Goal: Transaction & Acquisition: Purchase product/service

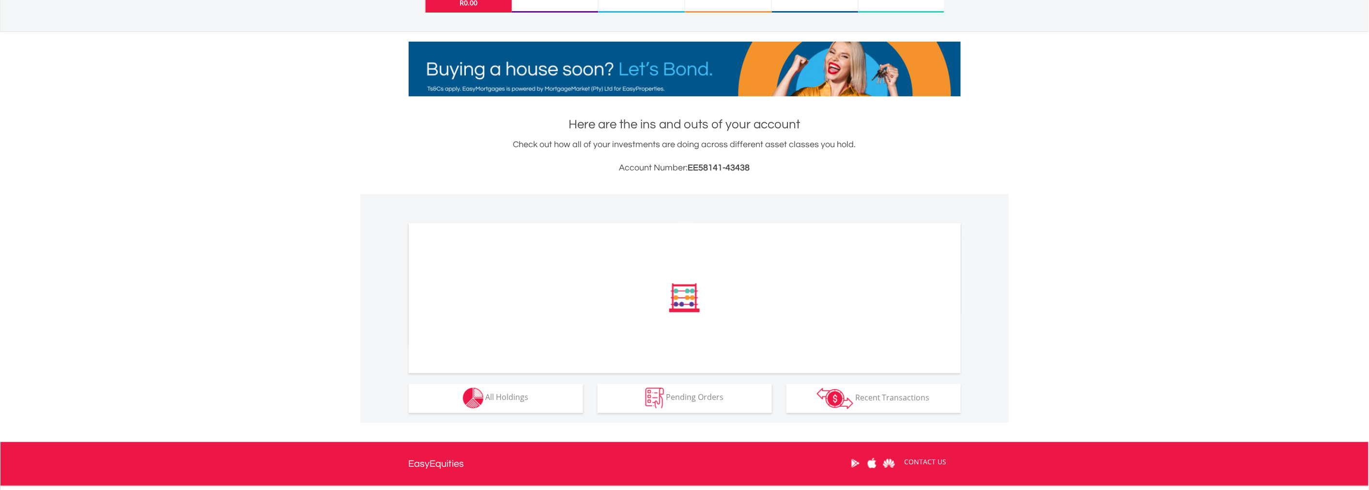
scroll to position [198, 0]
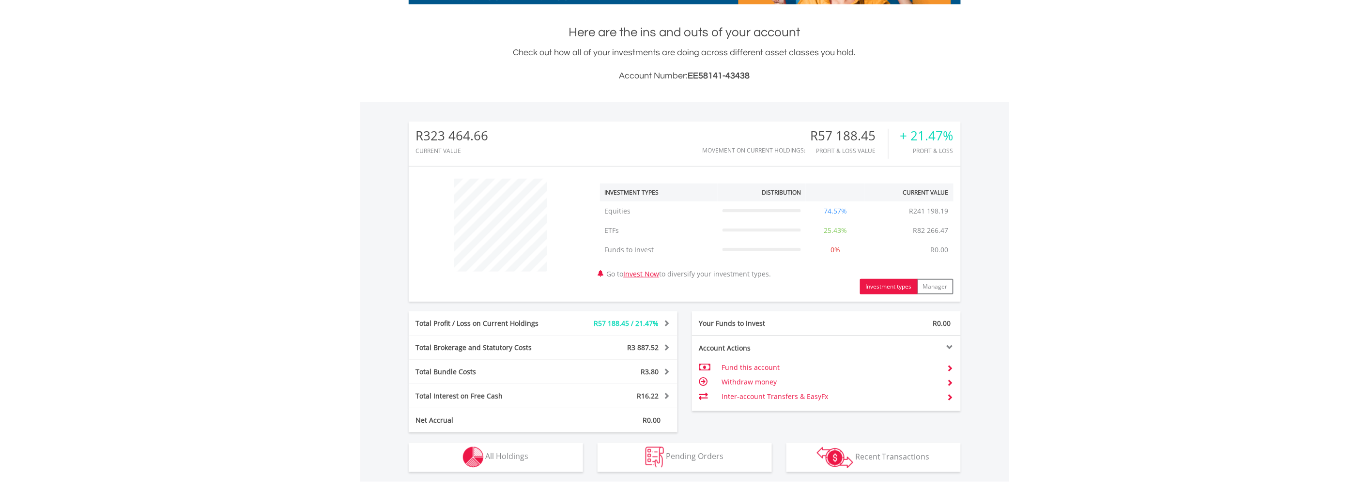
click at [488, 307] on div "R323 464.66 CURRENT VALUE Movement on Current Holdings: R57 188.45 Profit & Los…" at bounding box center [685, 277] width 552 height 311
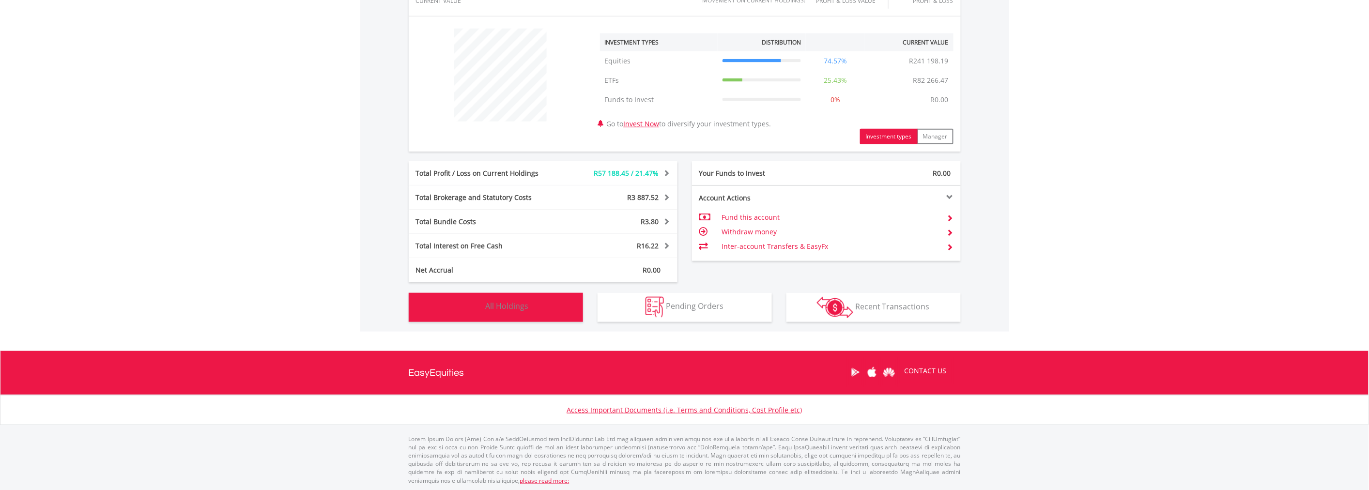
click at [478, 319] on button "Holdings All Holdings" at bounding box center [496, 307] width 174 height 29
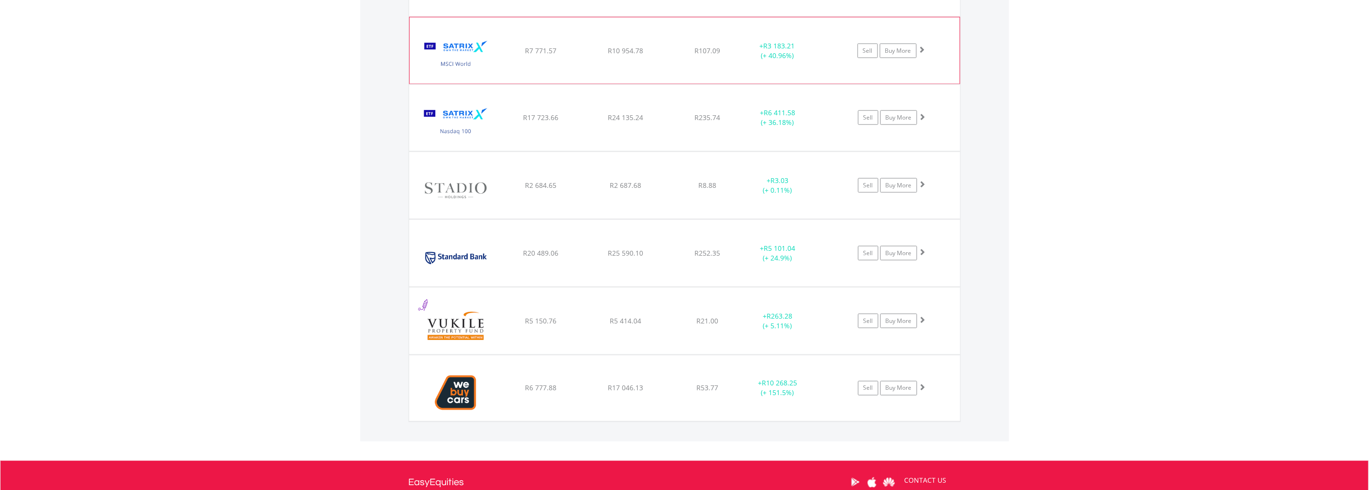
scroll to position [1989, 0]
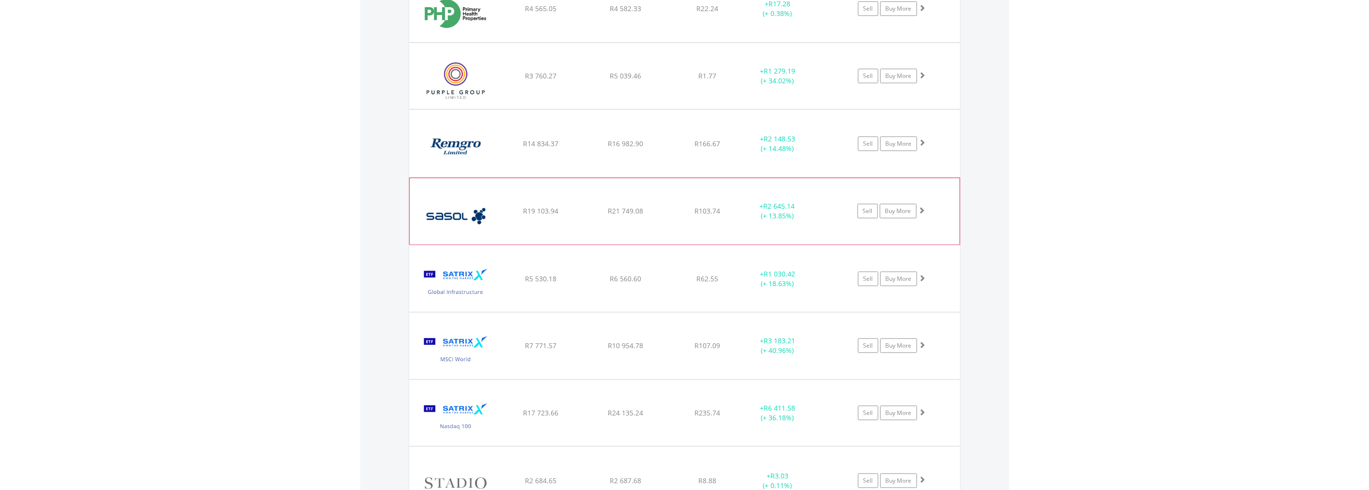
click at [923, 208] on span at bounding box center [922, 210] width 7 height 7
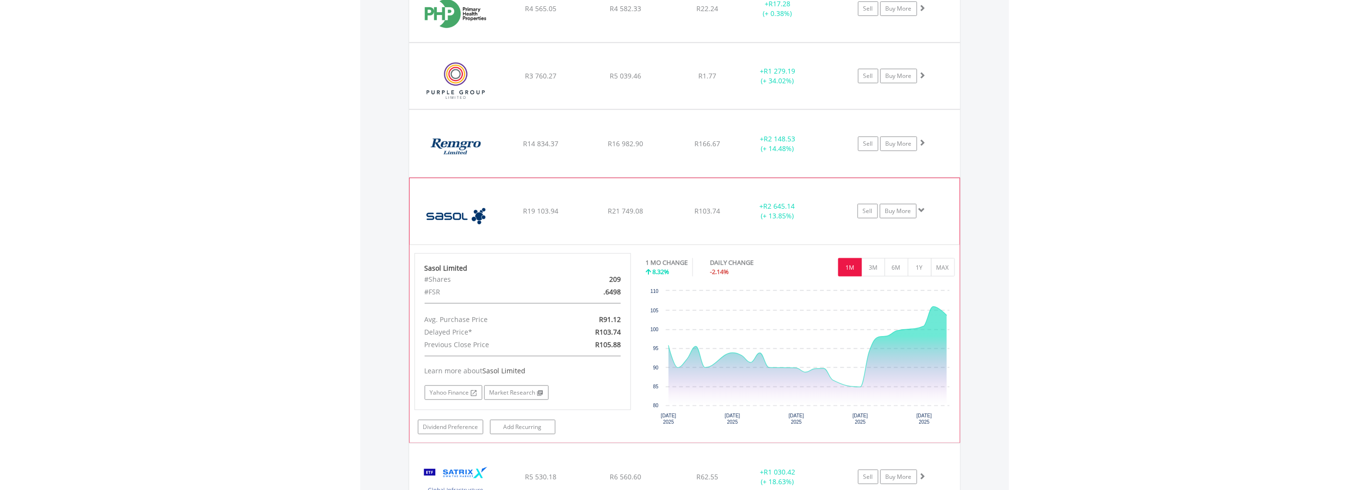
click at [923, 208] on span at bounding box center [922, 210] width 7 height 7
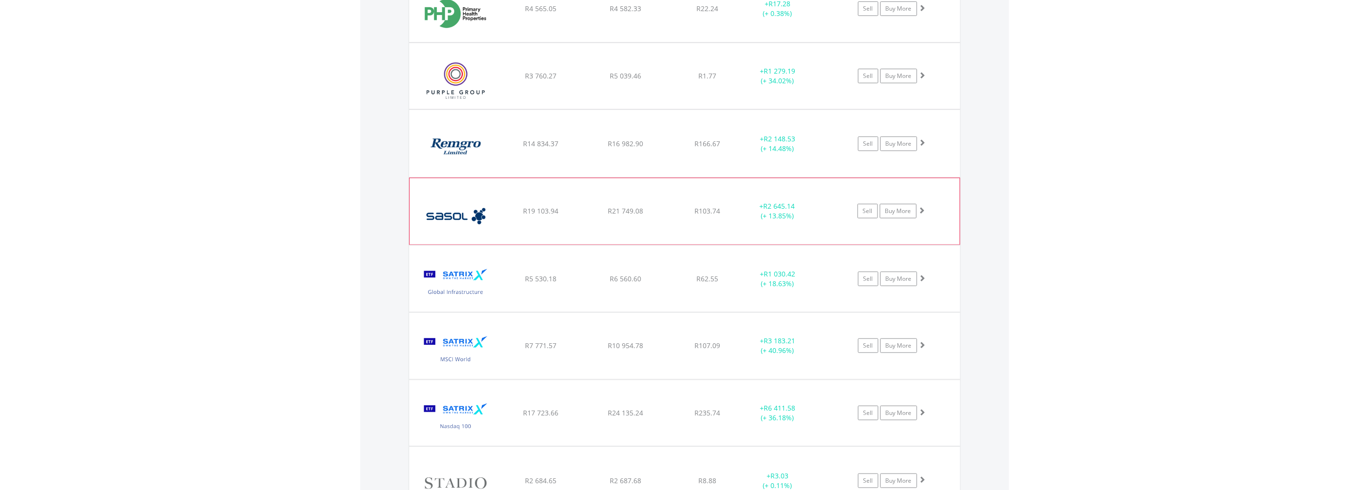
click at [923, 208] on span at bounding box center [922, 210] width 7 height 7
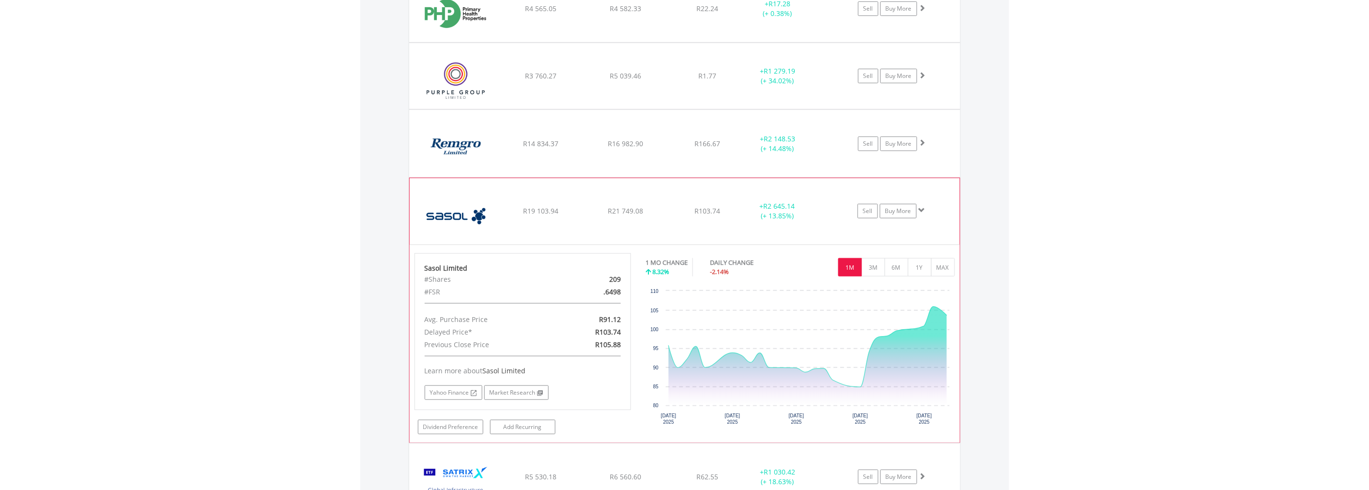
click at [923, 208] on span at bounding box center [922, 210] width 7 height 7
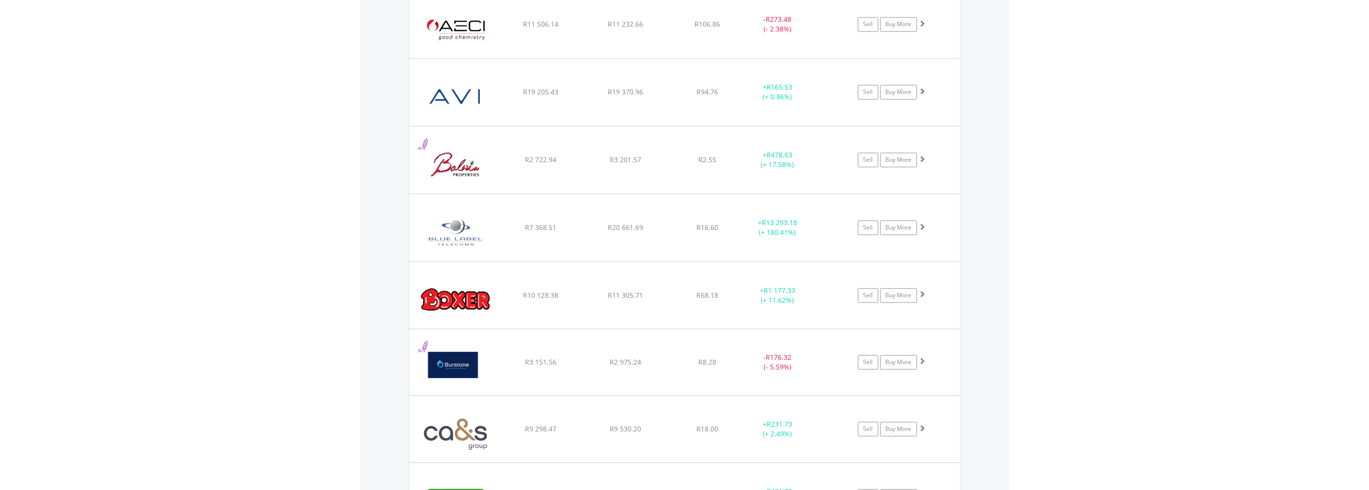
scroll to position [859, 0]
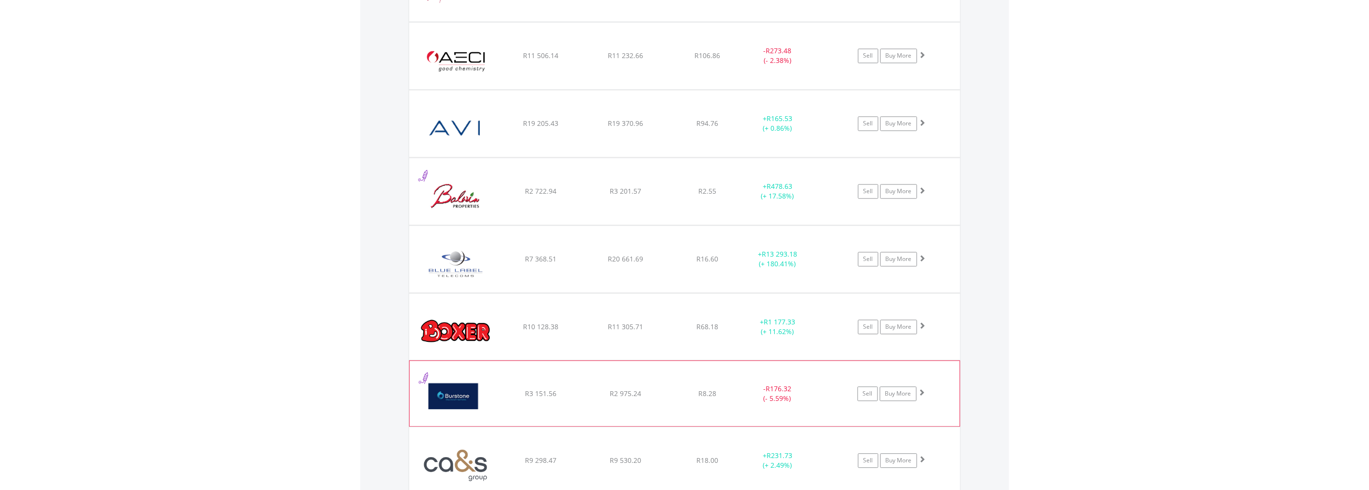
click at [923, 391] on span at bounding box center [922, 392] width 7 height 7
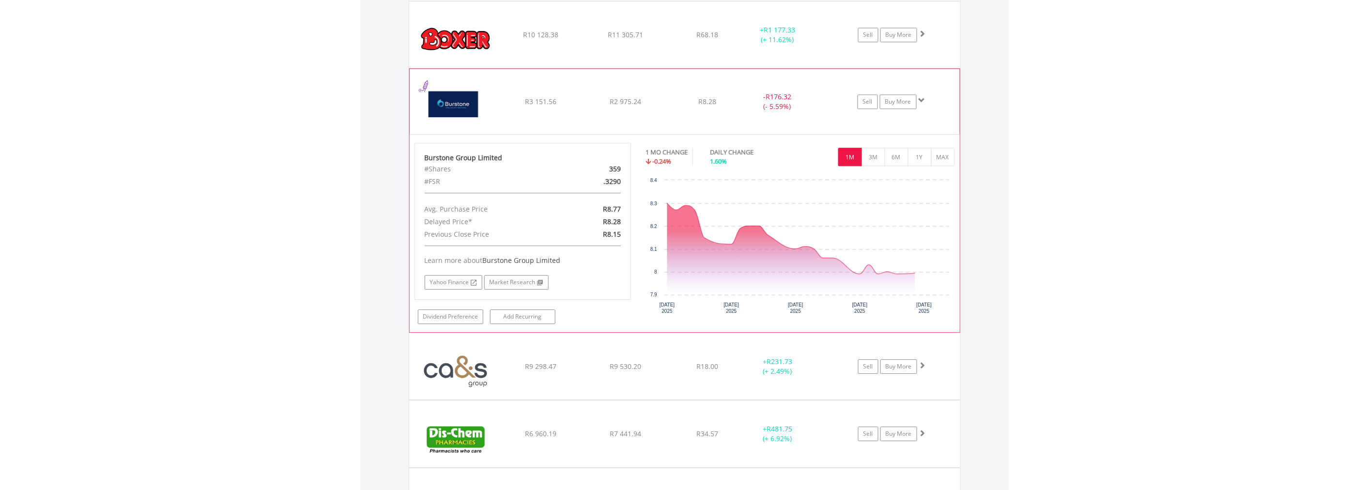
scroll to position [1182, 0]
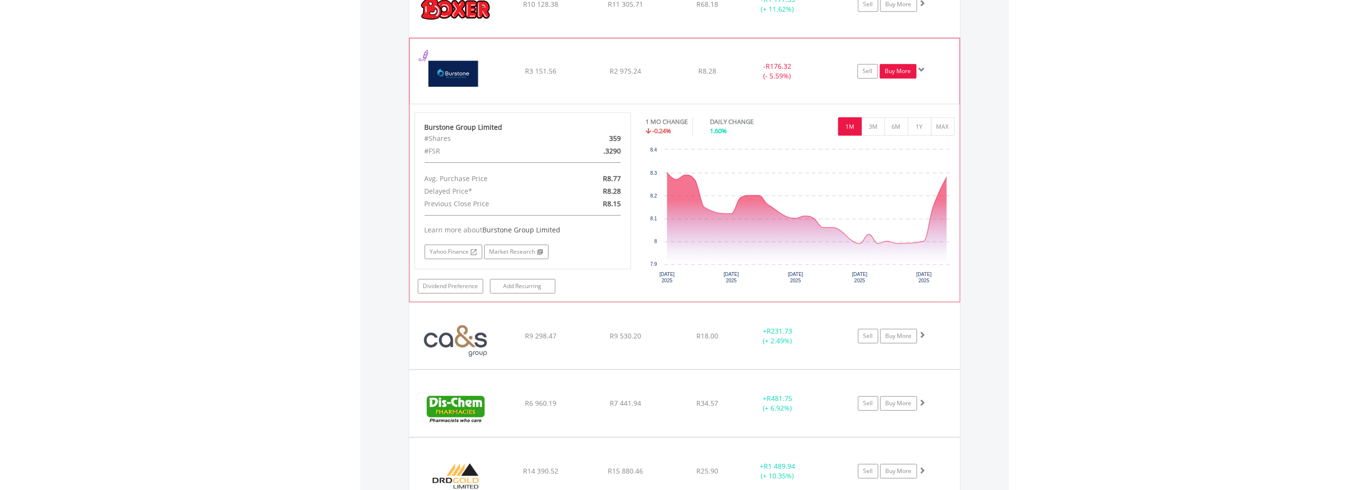
click at [903, 72] on link "Buy More" at bounding box center [898, 71] width 37 height 15
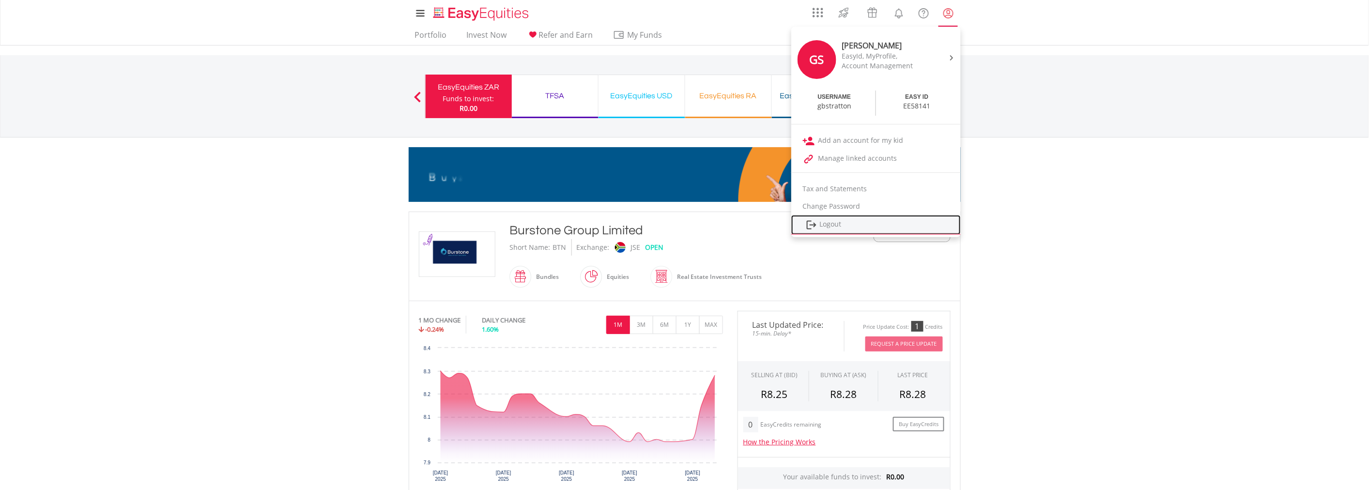
click at [837, 226] on link "Logout" at bounding box center [877, 225] width 170 height 20
